Goal: Find specific page/section: Find specific page/section

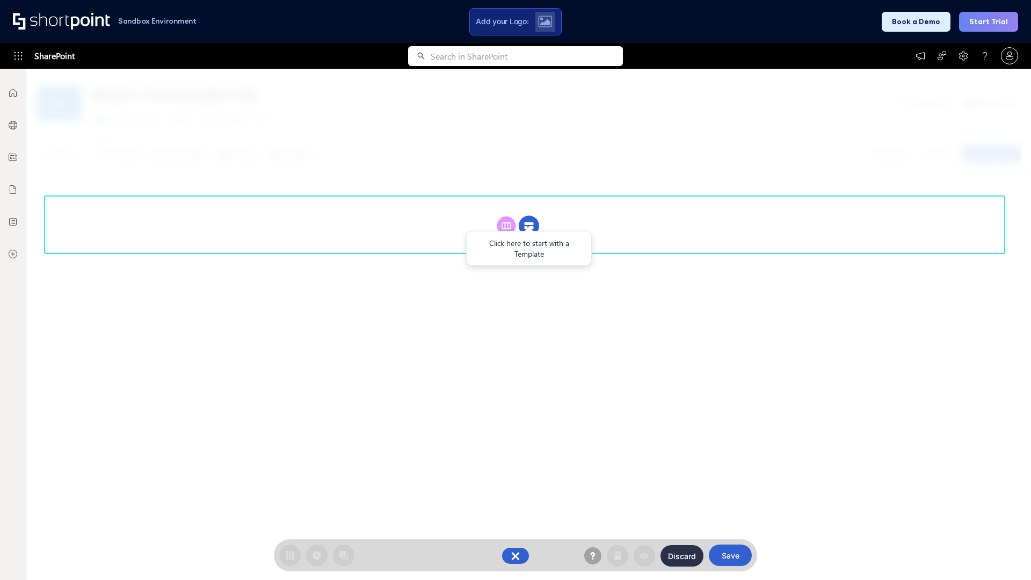
click at [529, 226] on circle at bounding box center [529, 226] width 20 height 20
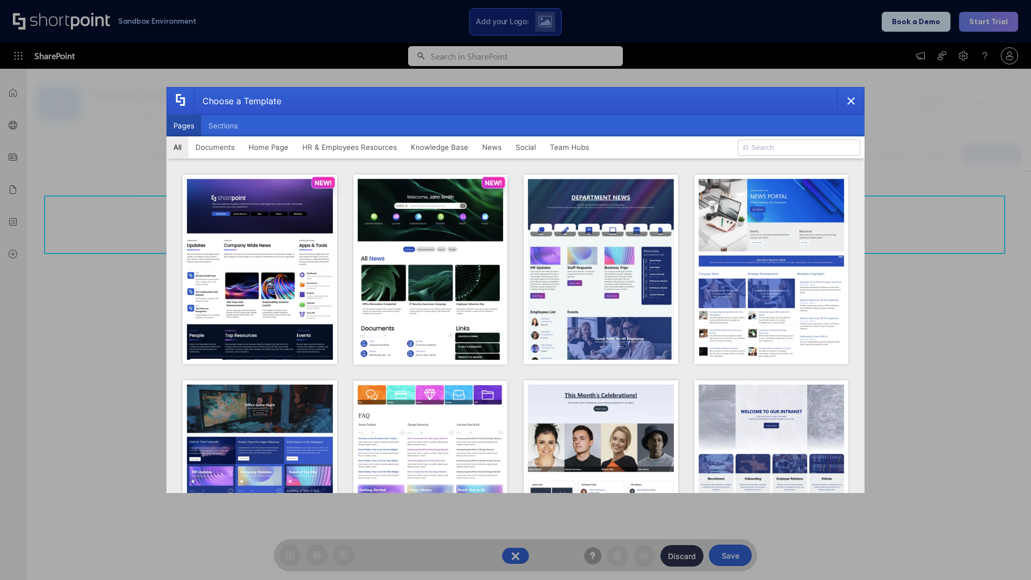
click at [184, 126] on button "Pages" at bounding box center [184, 125] width 35 height 21
type input "Intranet Layout 6"
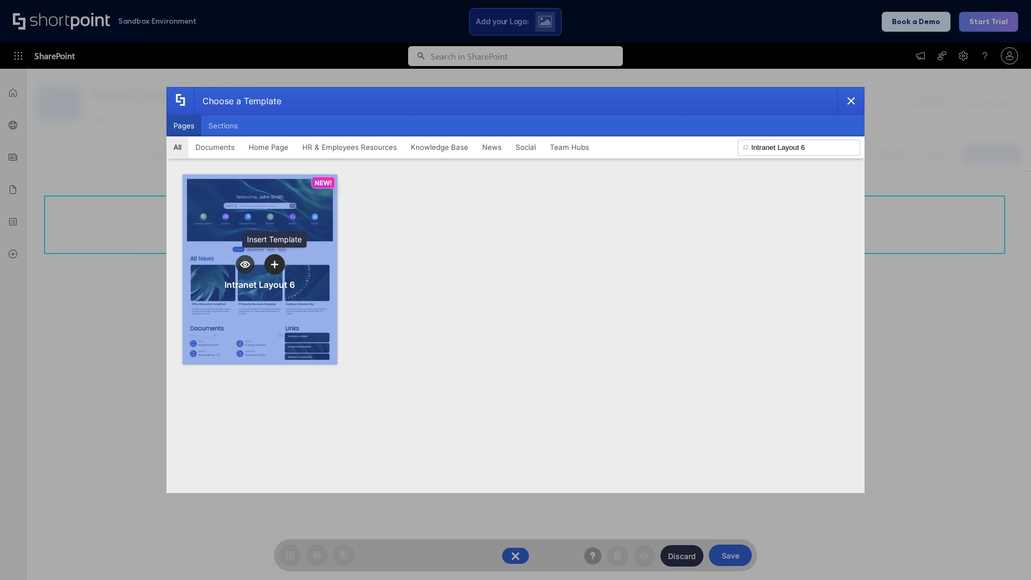
click at [274, 264] on icon "template selector" at bounding box center [275, 265] width 8 height 8
